Goal: Task Accomplishment & Management: Complete application form

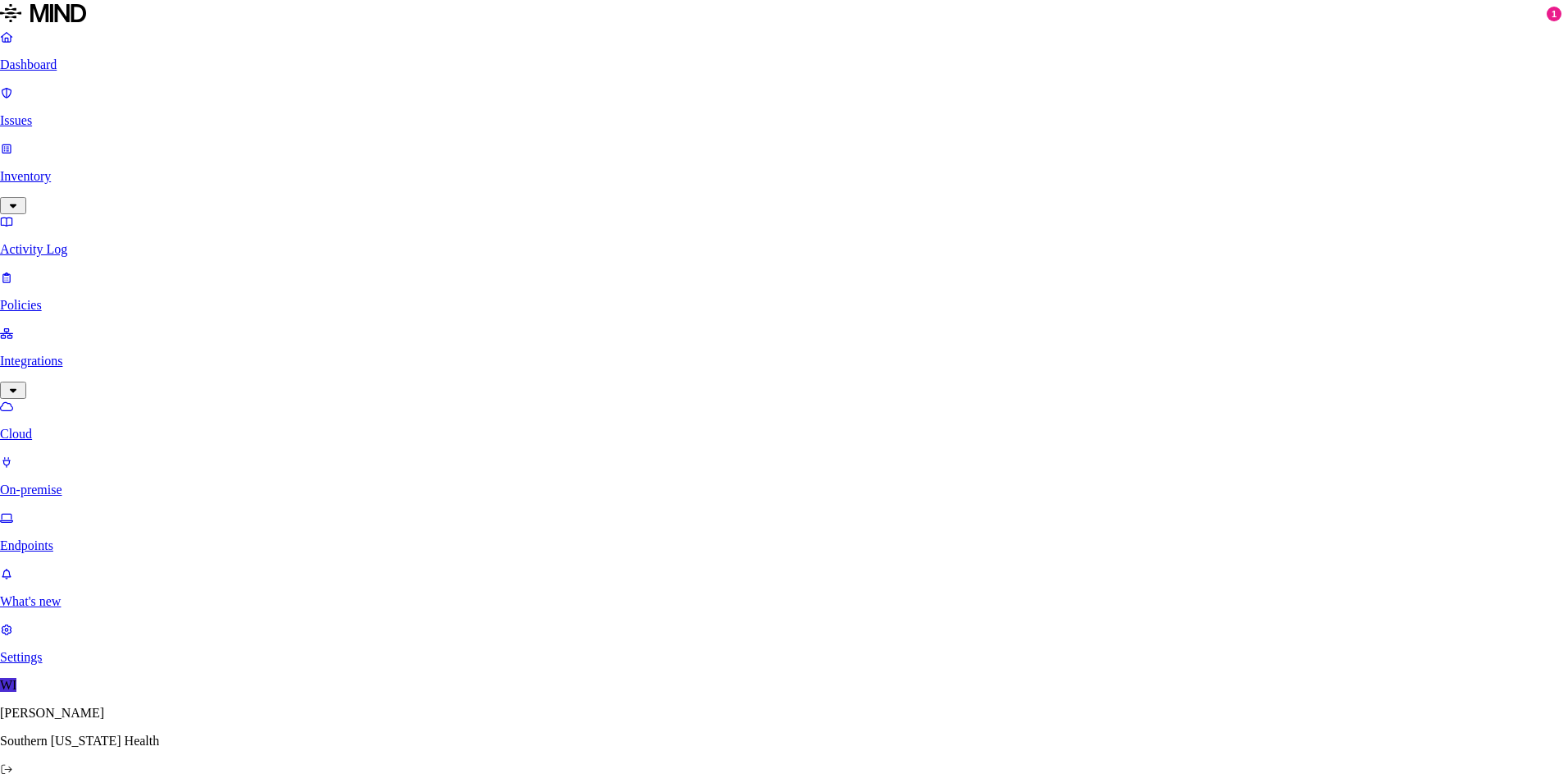
paste input "BillingExtracts2"
type input "BillingExtracts2"
select select "tpt_01K2DFDX9DRHJZ6SMWMPN9N3RR"
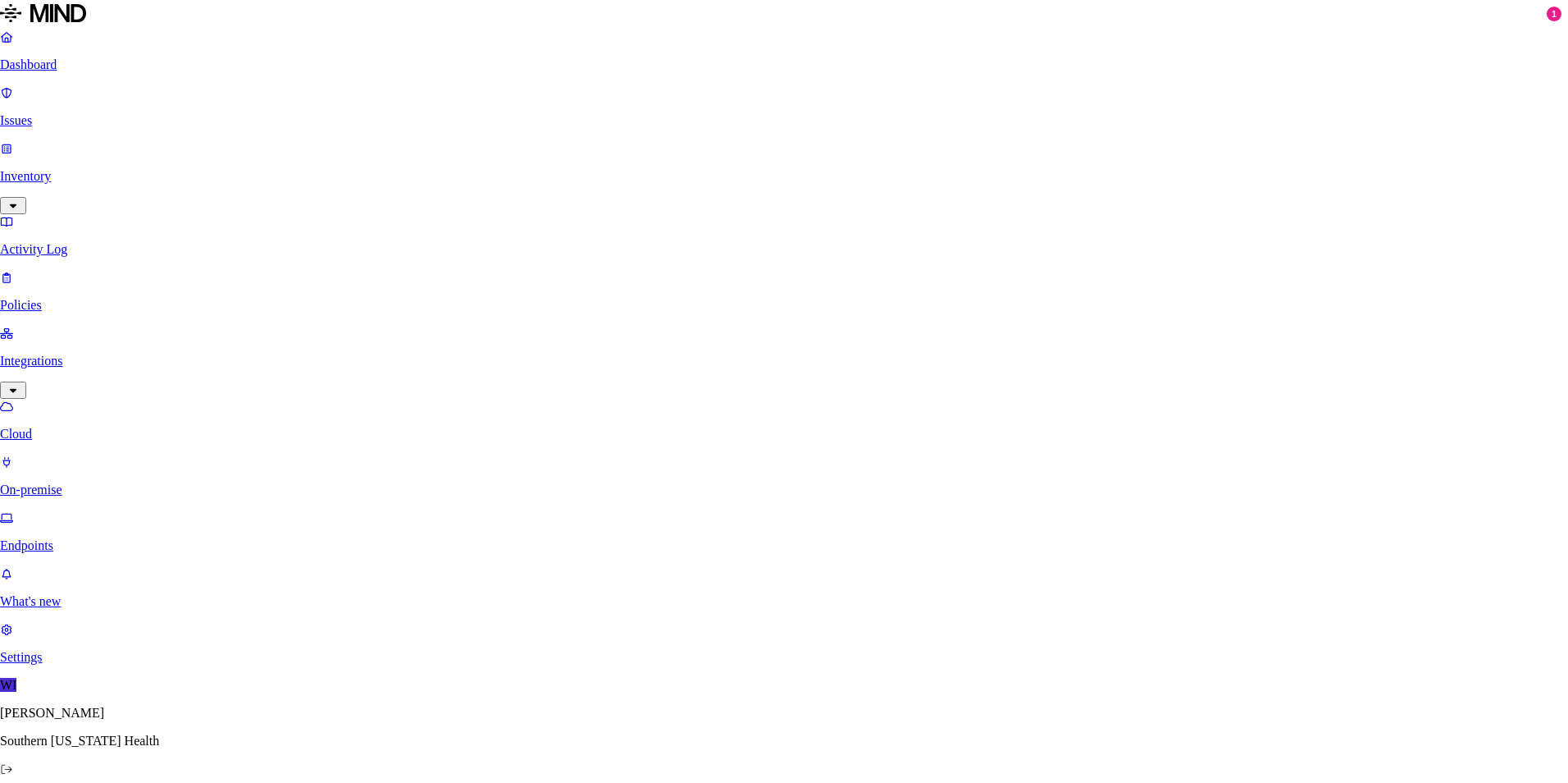
paste input "BillingExtracts2"
type input "BillingExtracts2"
type input "[DOMAIN_NAME]"
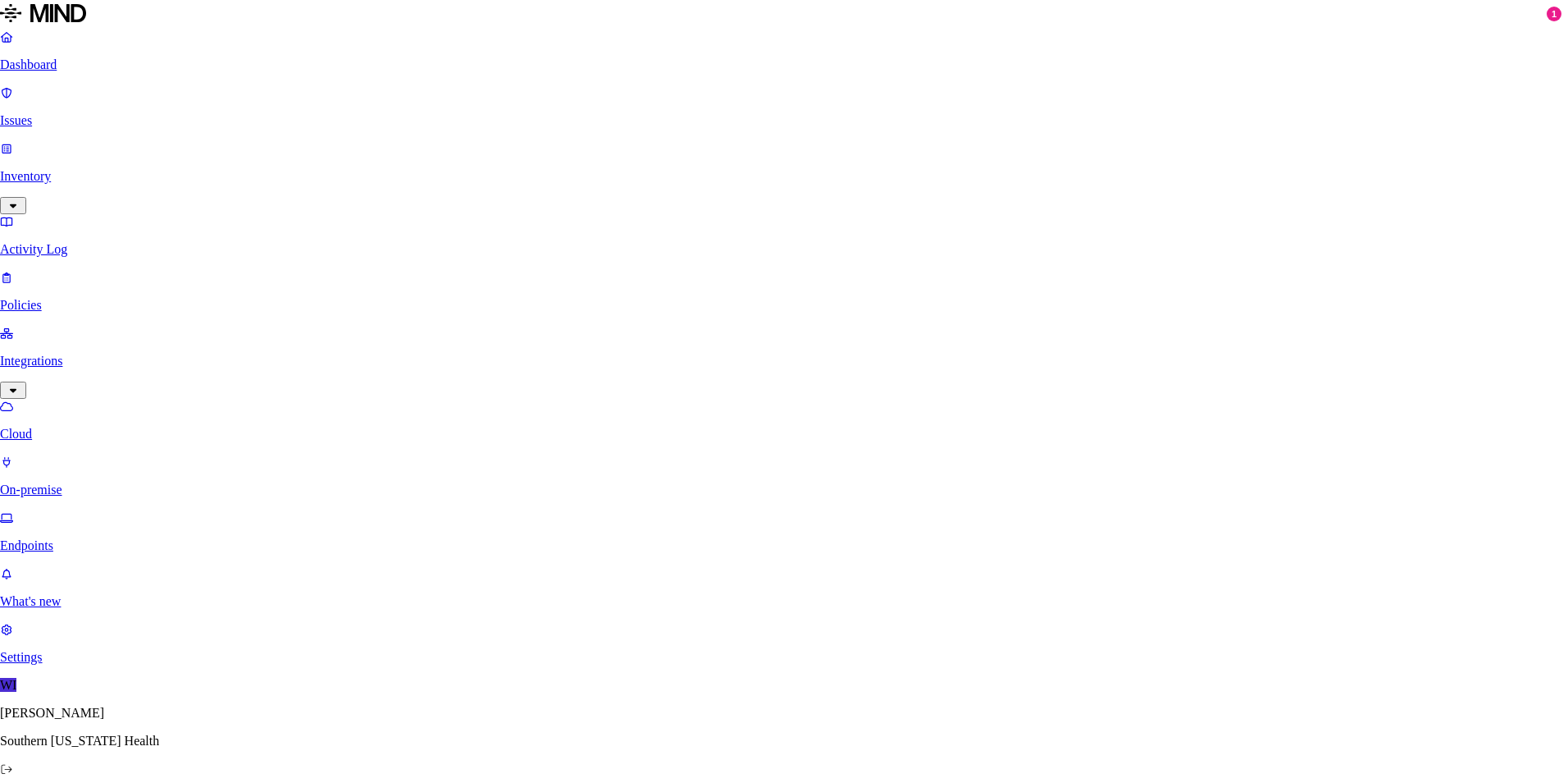
type input "svc-dlp"
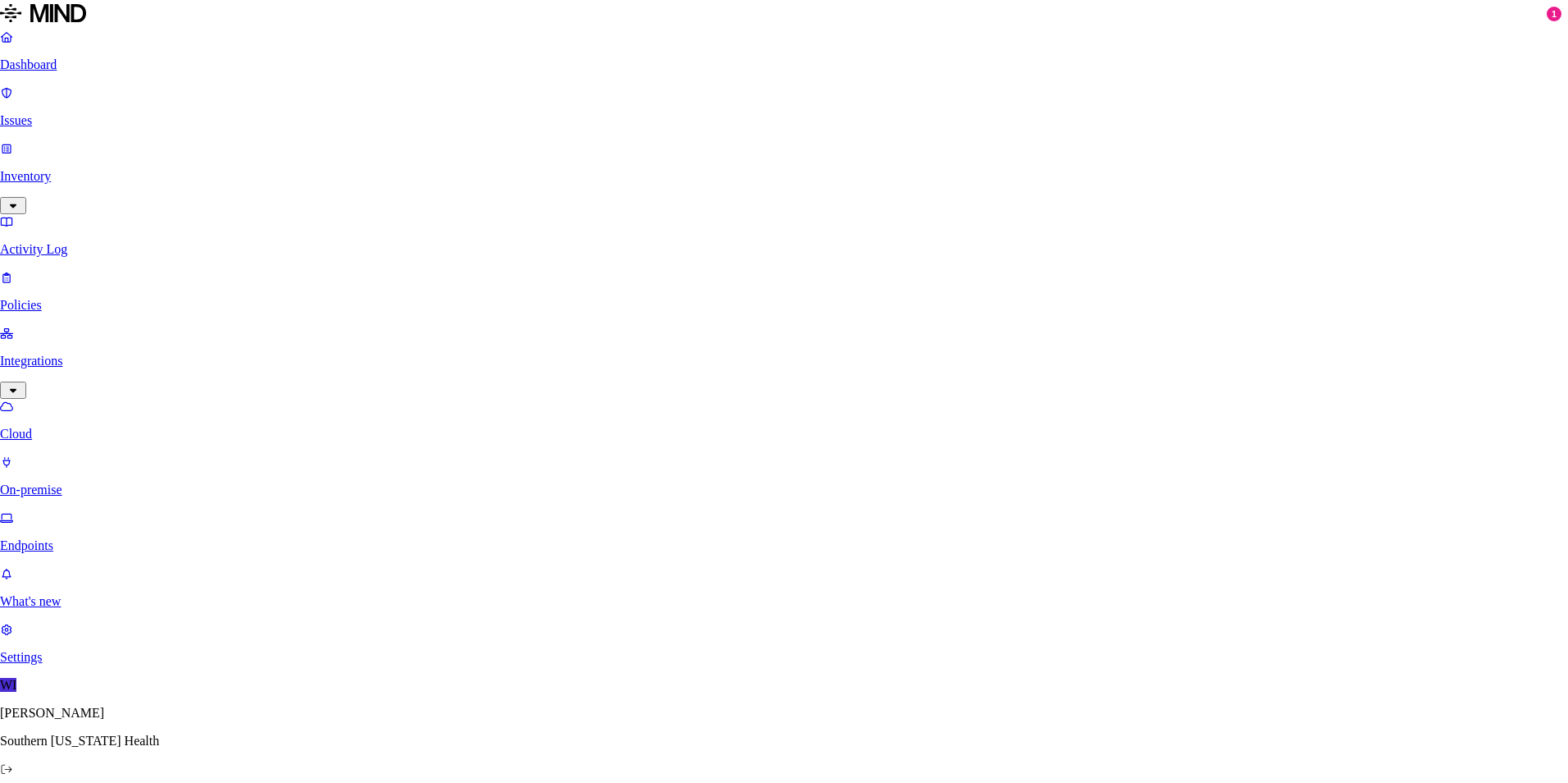
type input "OB"
select select "tpt_01K2DFDX9DRHJZ6SMWMPN9N3RR"
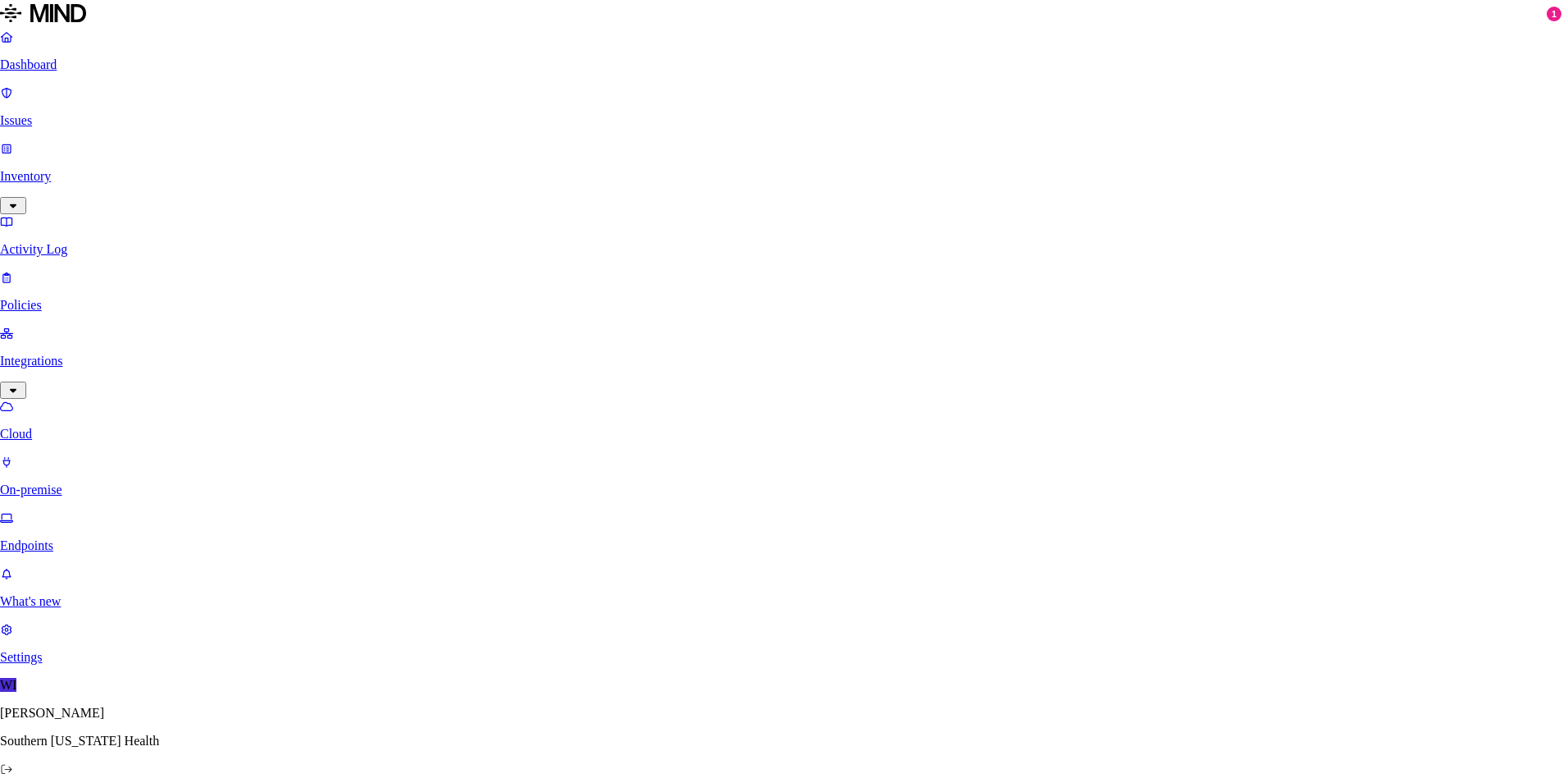
type input "[DOMAIN_NAME]"
type input "OB"
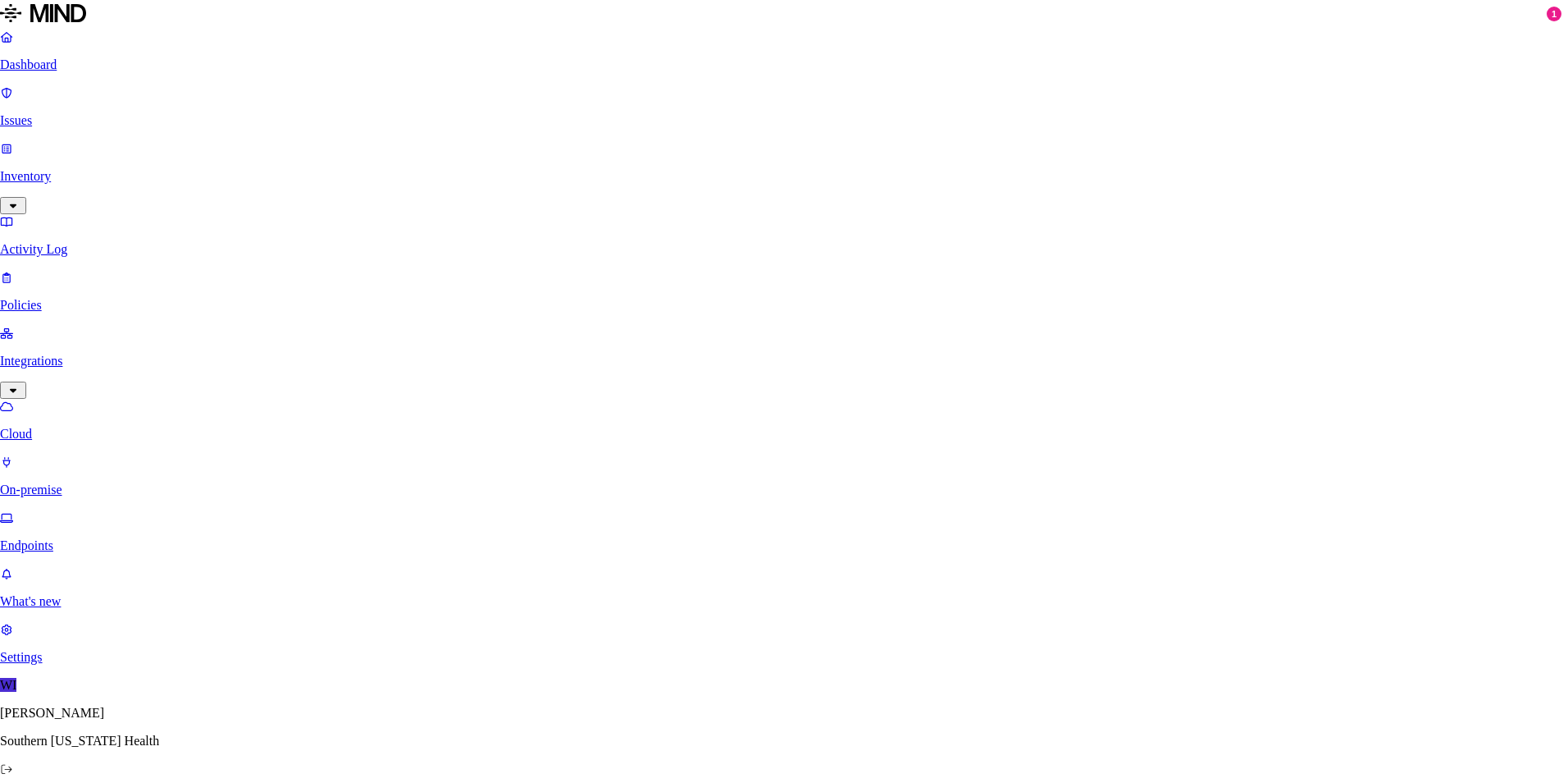
type input "svc-dlp"
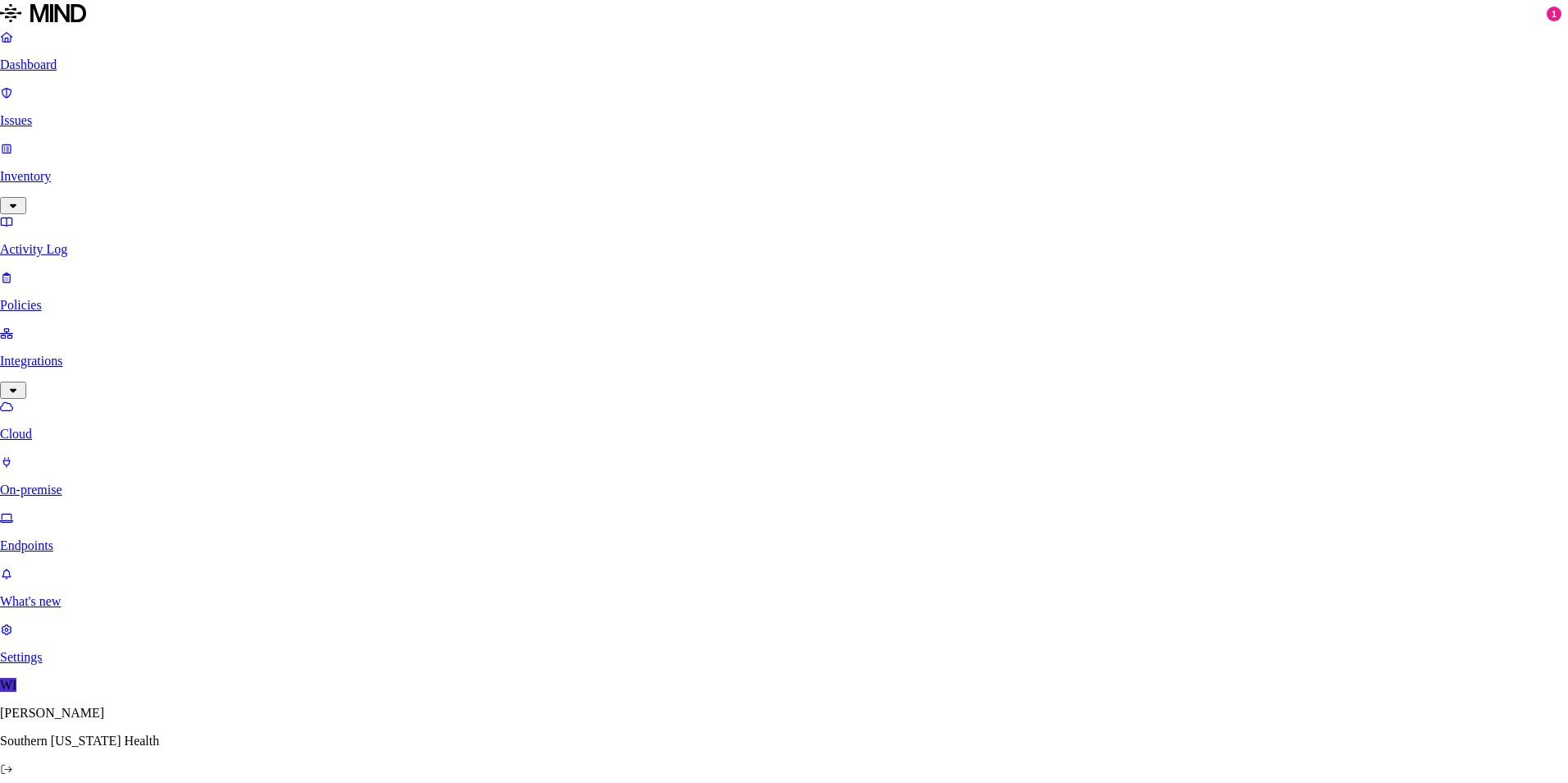
type input "OB"
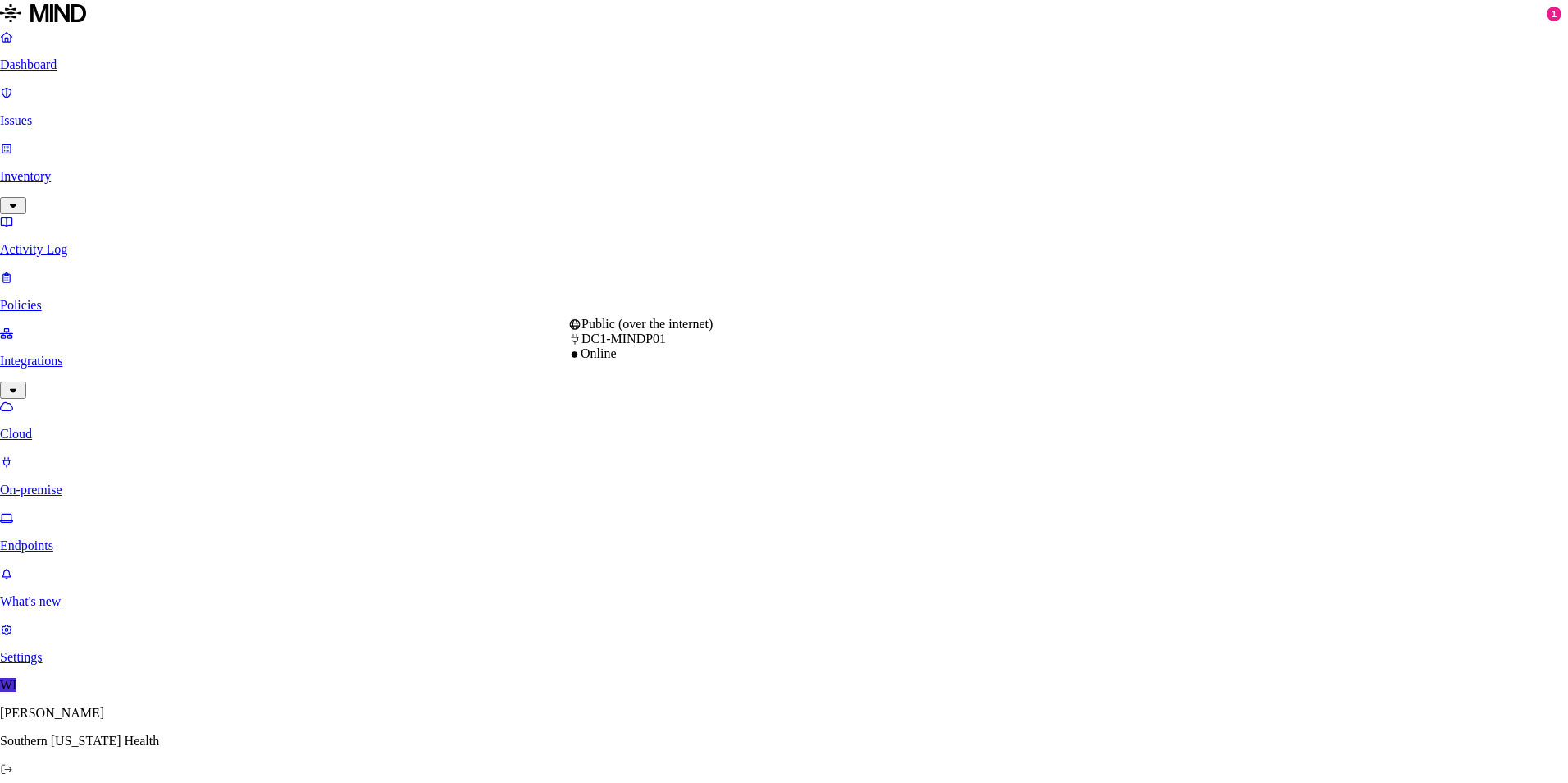
select select "tpt_01K2DFDX9DRHJZ6SMWMPN9N3RR"
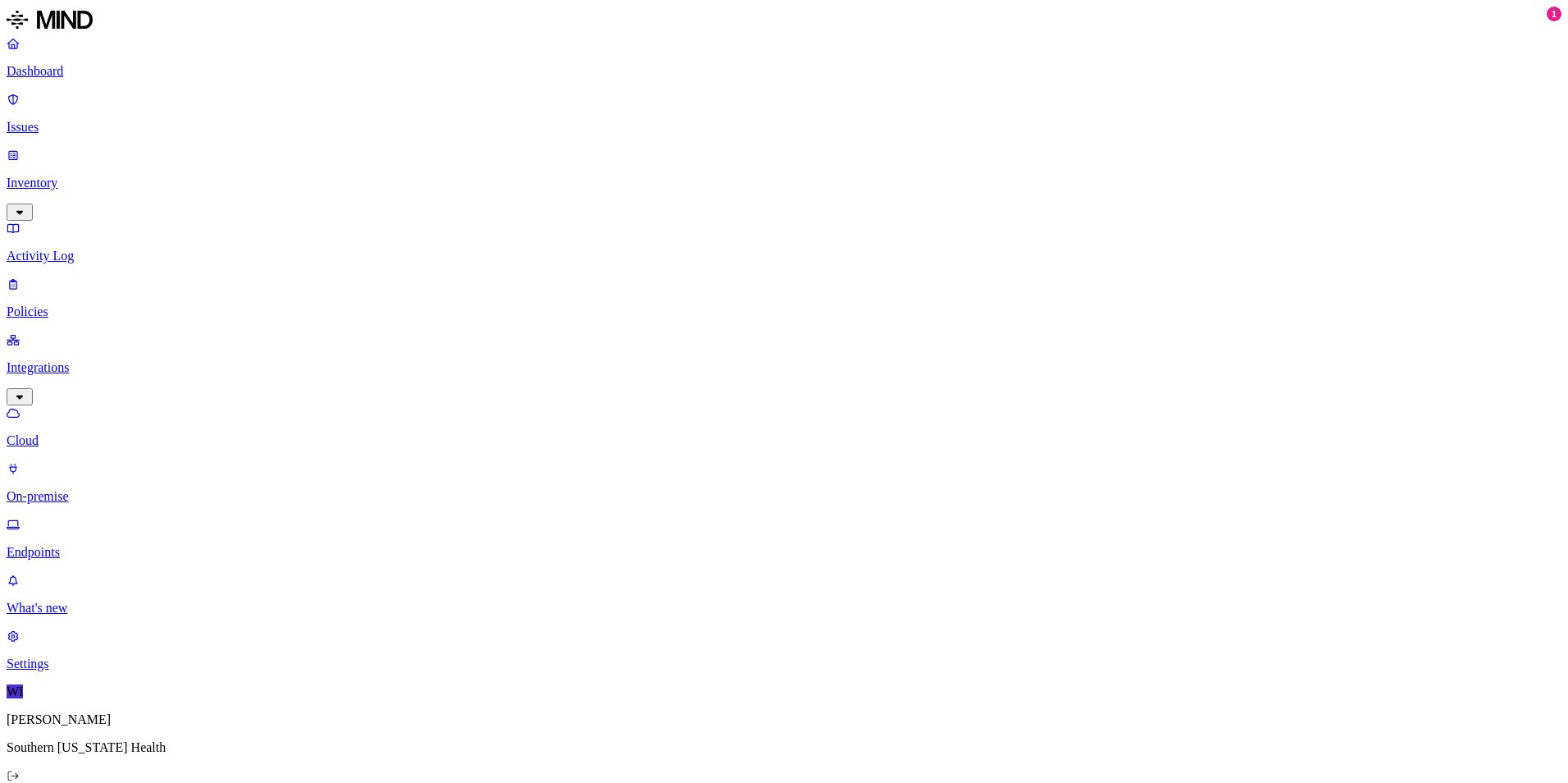
click at [65, 305] on p "Policies" at bounding box center [784, 311] width 1555 height 14
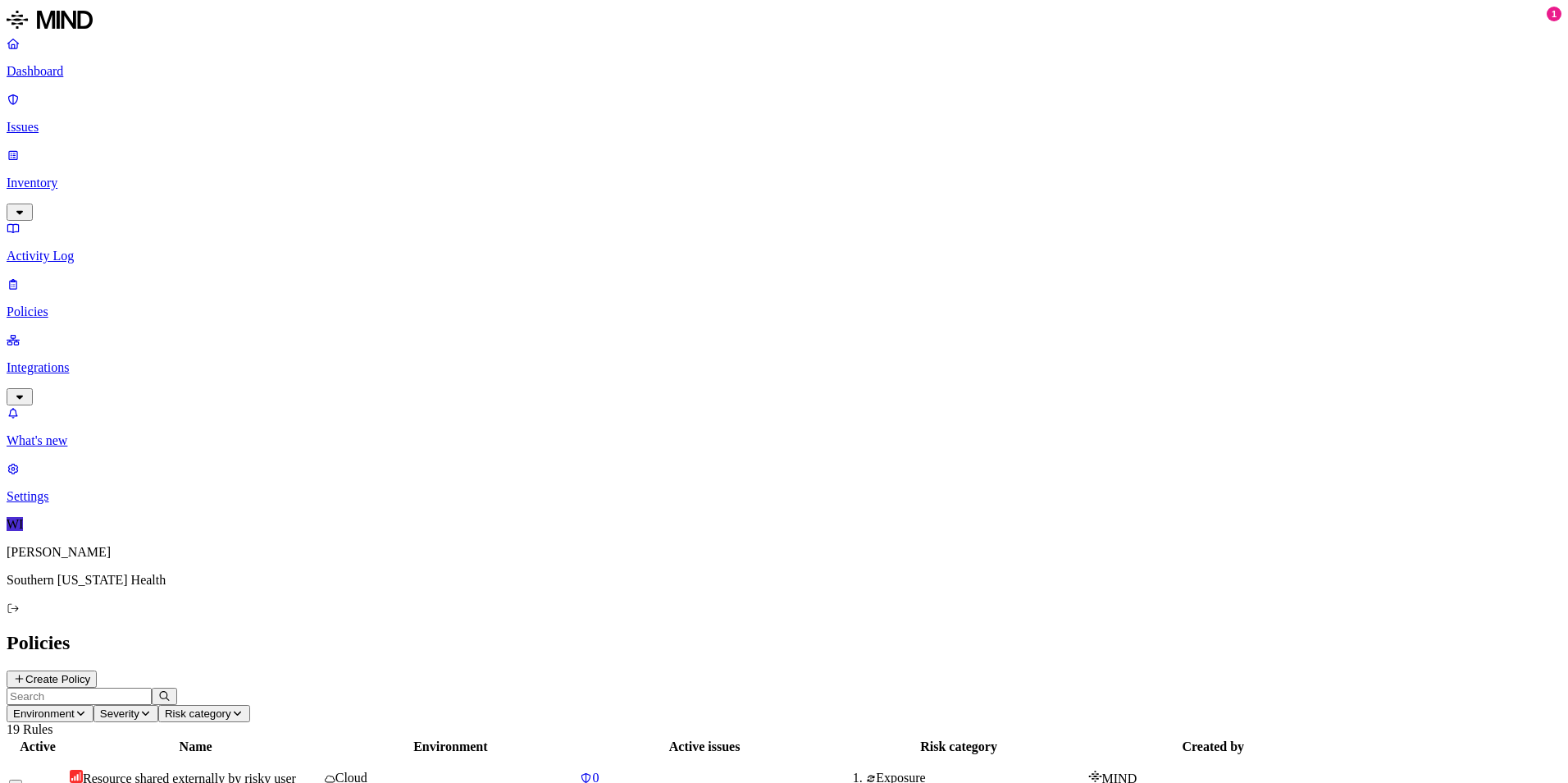
click at [57, 360] on p "Integrations" at bounding box center [784, 367] width 1555 height 14
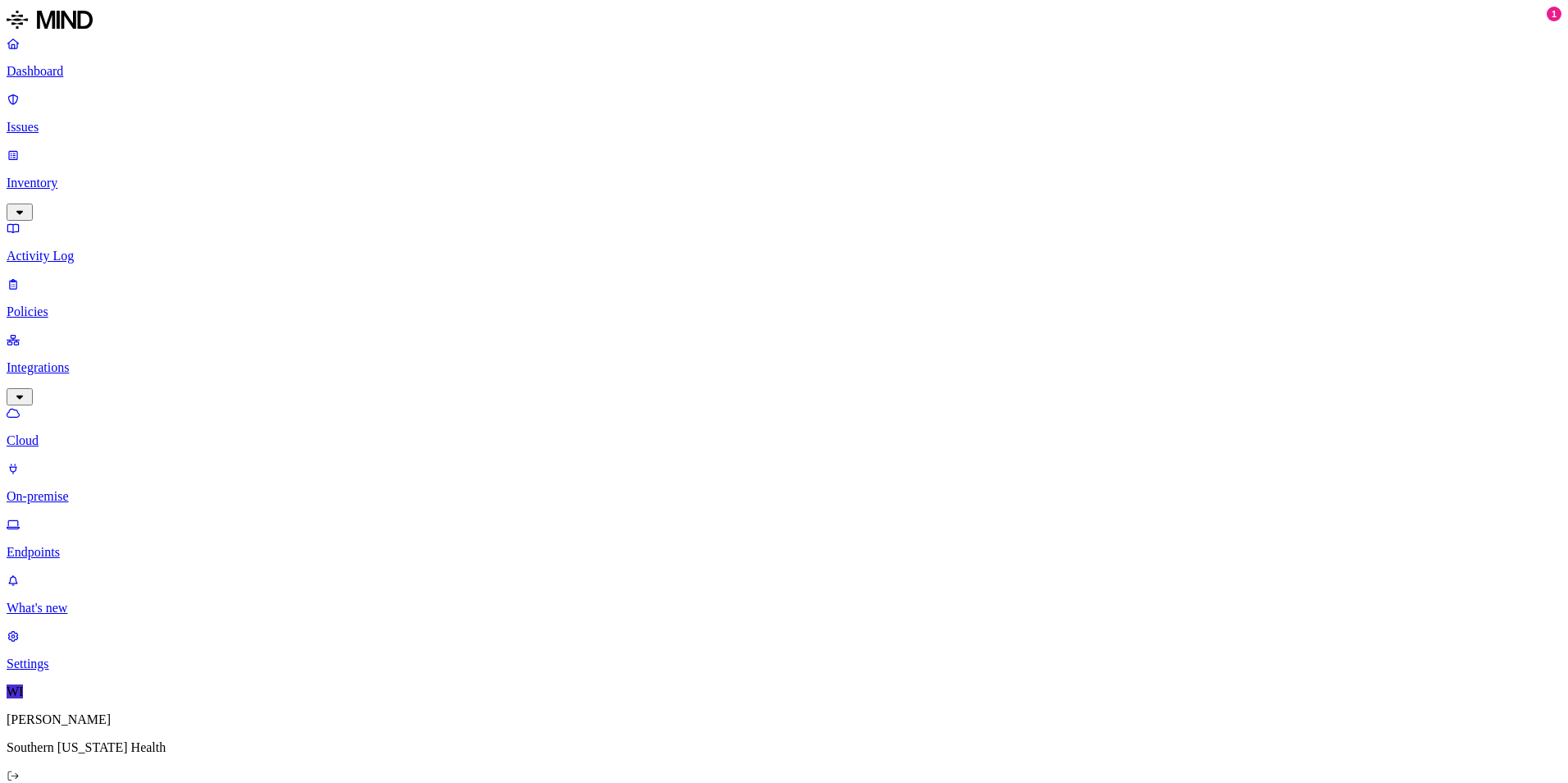
click at [67, 405] on link "Cloud" at bounding box center [784, 426] width 1555 height 43
click at [64, 69] on p "Dashboard" at bounding box center [784, 71] width 1555 height 14
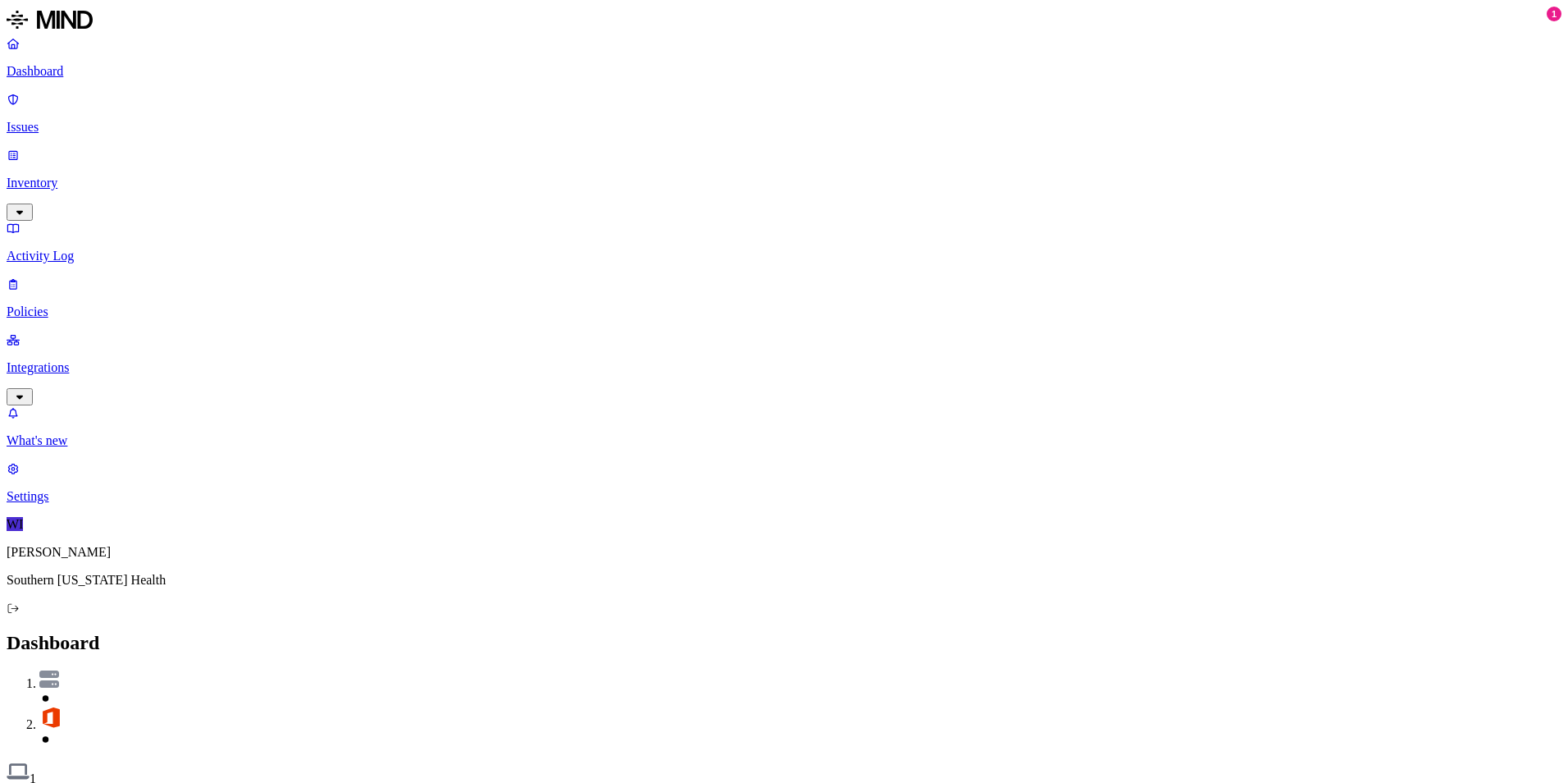
scroll to position [82, 0]
click at [80, 305] on p "Policies" at bounding box center [784, 311] width 1555 height 14
